Goal: Task Accomplishment & Management: Manage account settings

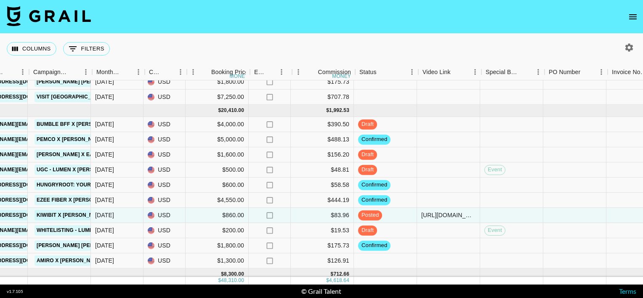
scroll to position [33, 377]
click at [449, 185] on div at bounding box center [449, 185] width 63 height 15
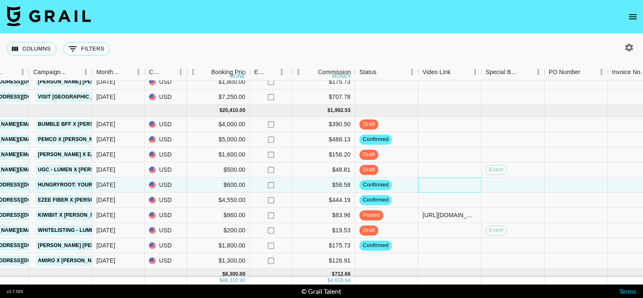
click at [449, 185] on div at bounding box center [449, 185] width 63 height 15
type input "[URL][DOMAIN_NAME]"
click at [456, 34] on div "Columns 0 Filters + Booking" at bounding box center [321, 49] width 643 height 30
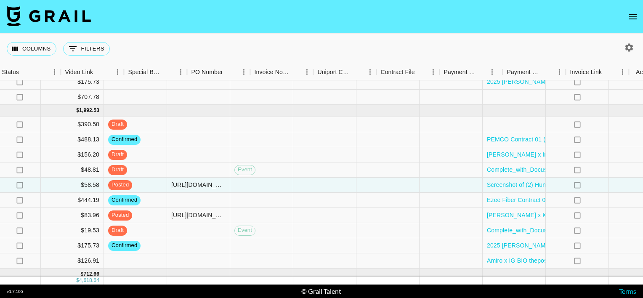
scroll to position [33, 761]
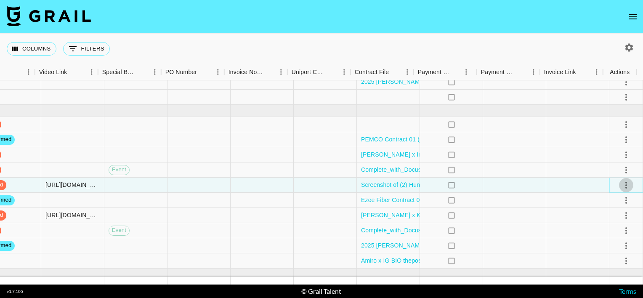
click at [625, 183] on icon "select merge strategy" at bounding box center [626, 185] width 2 height 7
click at [602, 263] on div "Approve" at bounding box center [609, 263] width 26 height 10
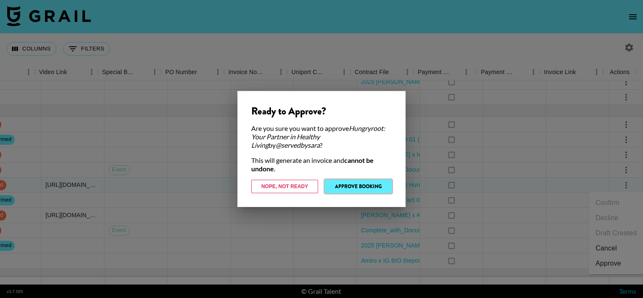
click at [373, 192] on button "Approve Booking" at bounding box center [358, 186] width 67 height 13
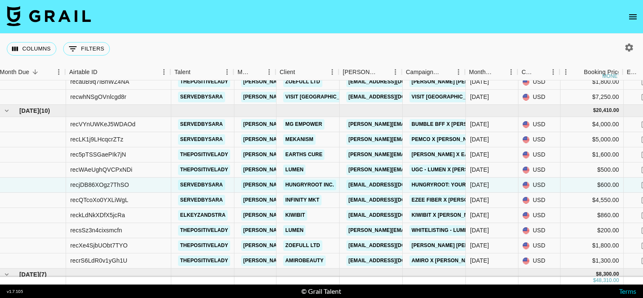
scroll to position [33, 0]
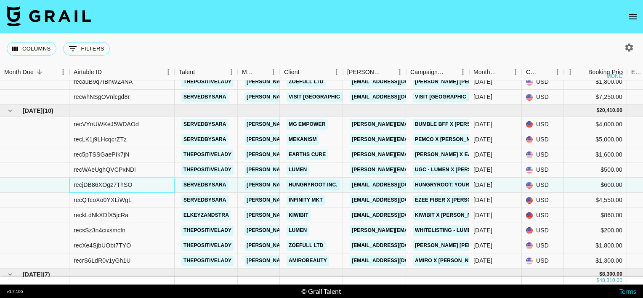
click at [122, 186] on div "recjDB86XOgz7ThSO" at bounding box center [103, 185] width 59 height 8
copy div "recjDB86XOgz7ThSO"
click at [338, 216] on div "Kiwibit" at bounding box center [311, 215] width 63 height 15
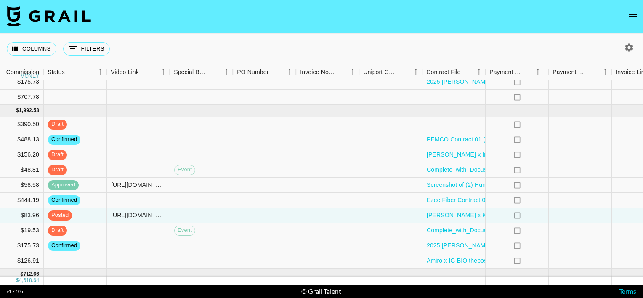
scroll to position [33, 761]
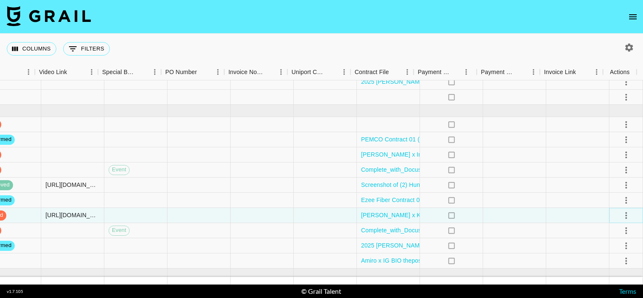
click at [621, 212] on icon "select merge strategy" at bounding box center [626, 215] width 10 height 10
click at [612, 198] on div "Approve" at bounding box center [609, 197] width 26 height 10
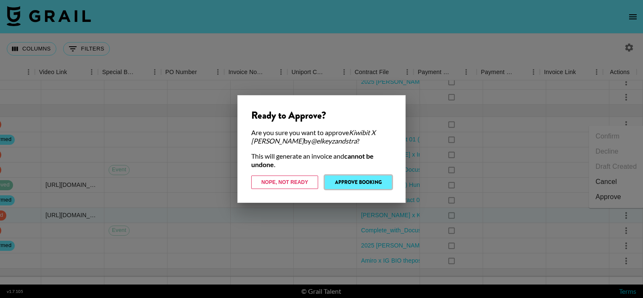
click at [359, 184] on button "Approve Booking" at bounding box center [358, 182] width 67 height 13
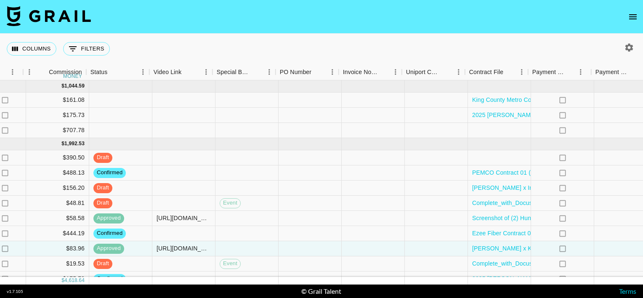
scroll to position [0, 648]
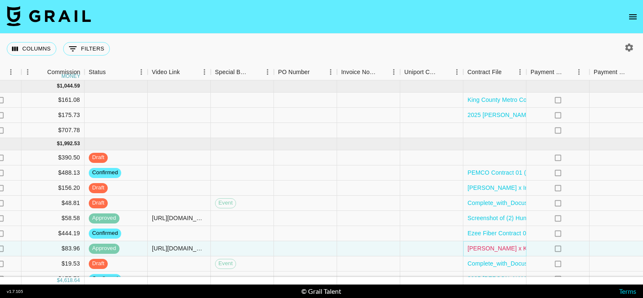
click at [484, 248] on link "[PERSON_NAME] x Kiwibit_signed contract.pdf" at bounding box center [532, 248] width 128 height 8
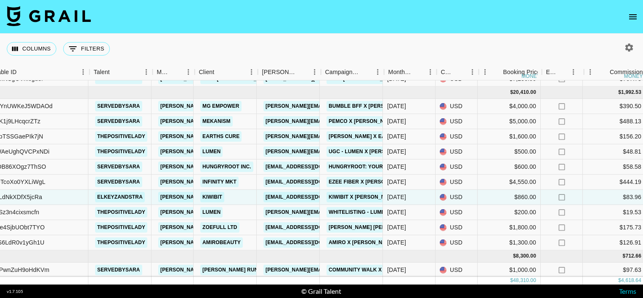
scroll to position [51, 82]
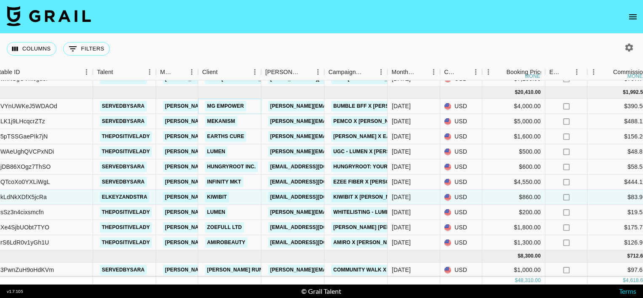
click at [211, 108] on link "MG Empower" at bounding box center [225, 106] width 41 height 11
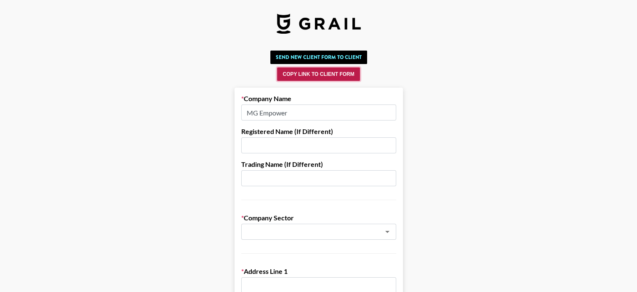
click at [306, 75] on button "Copy Link to Client Form" at bounding box center [318, 73] width 83 height 13
